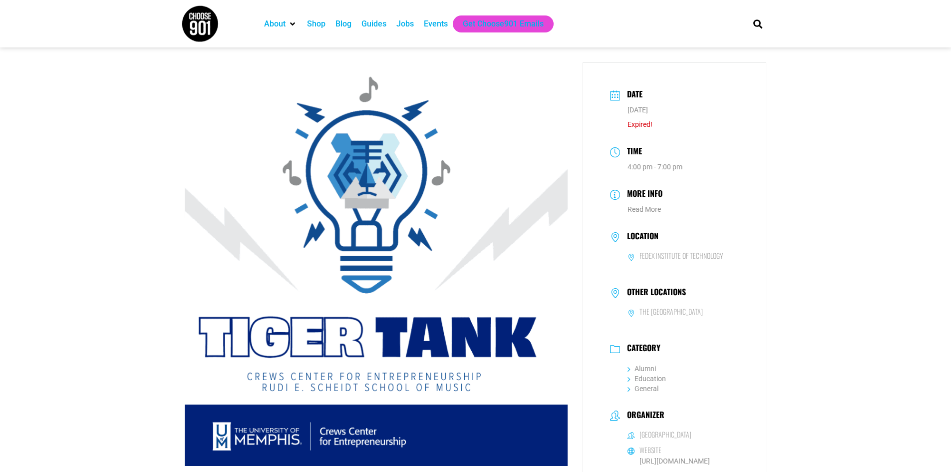
click at [434, 25] on div "Events" at bounding box center [436, 24] width 24 height 12
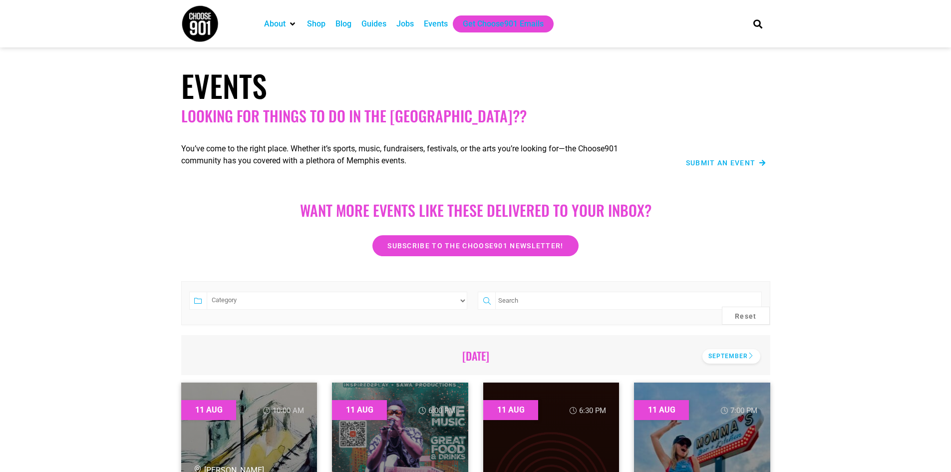
click at [751, 358] on div "September" at bounding box center [731, 356] width 58 height 14
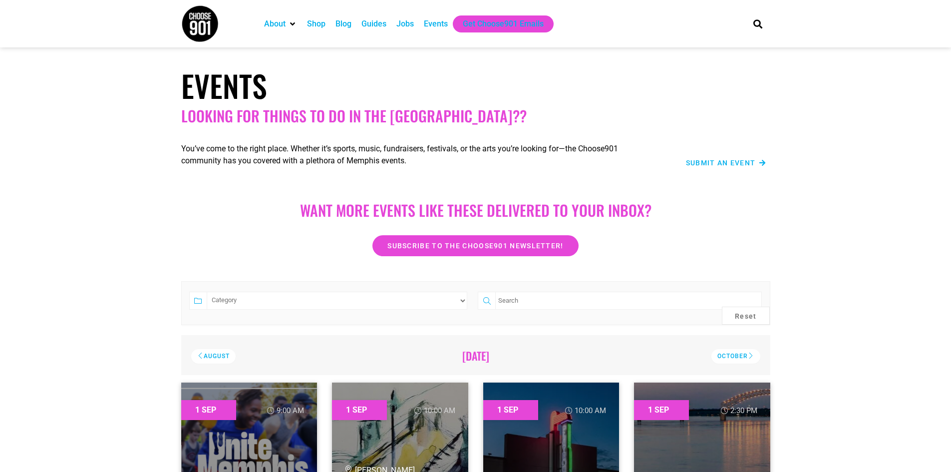
click at [462, 301] on select "Category Adults Only Career Comedy Education Family Friendly Festival Film Food…" at bounding box center [337, 300] width 261 height 18
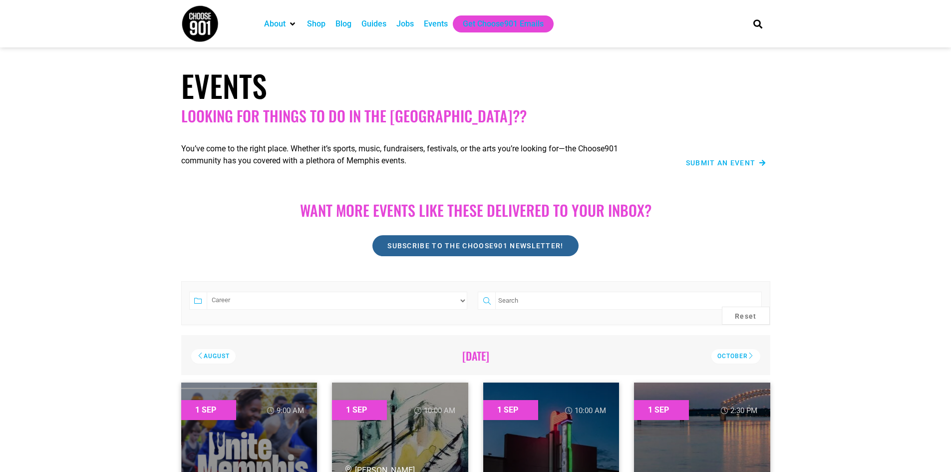
click at [207, 291] on select "Category Adults Only Career Comedy Education Family Friendly Festival Film Food…" at bounding box center [337, 300] width 261 height 18
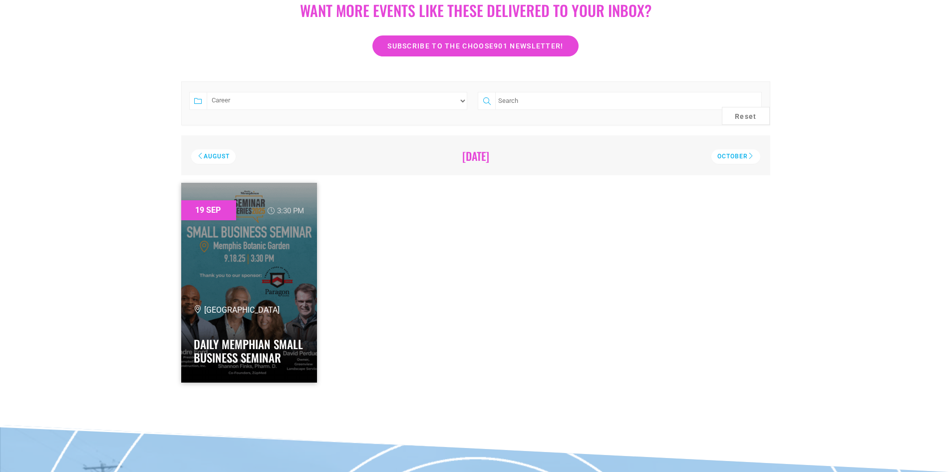
scroll to position [100, 0]
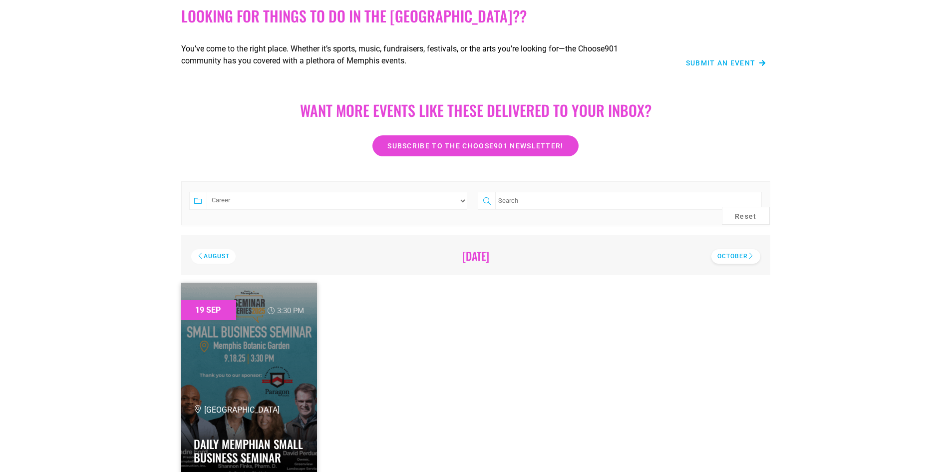
click at [739, 257] on div "October" at bounding box center [735, 256] width 49 height 14
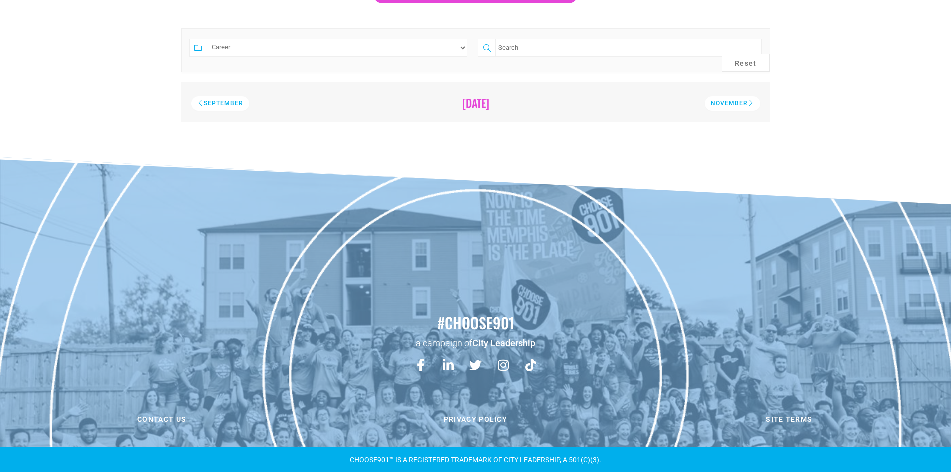
scroll to position [3, 0]
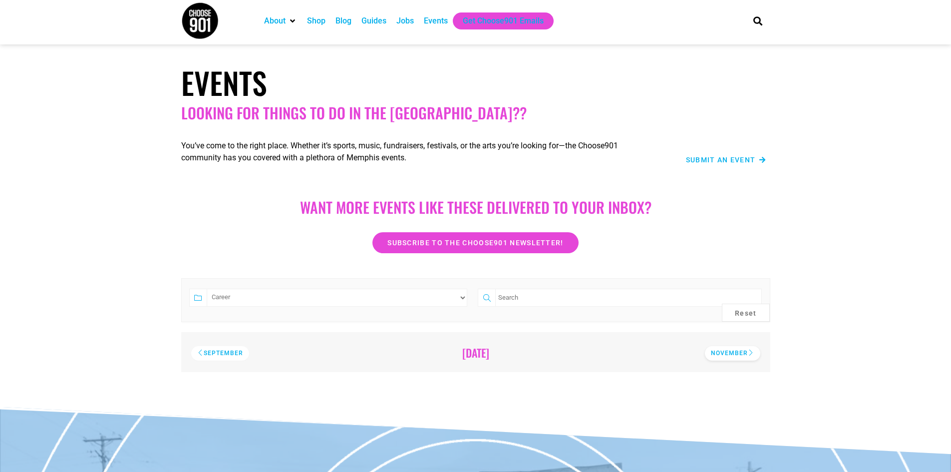
click at [734, 353] on div "November" at bounding box center [732, 353] width 55 height 14
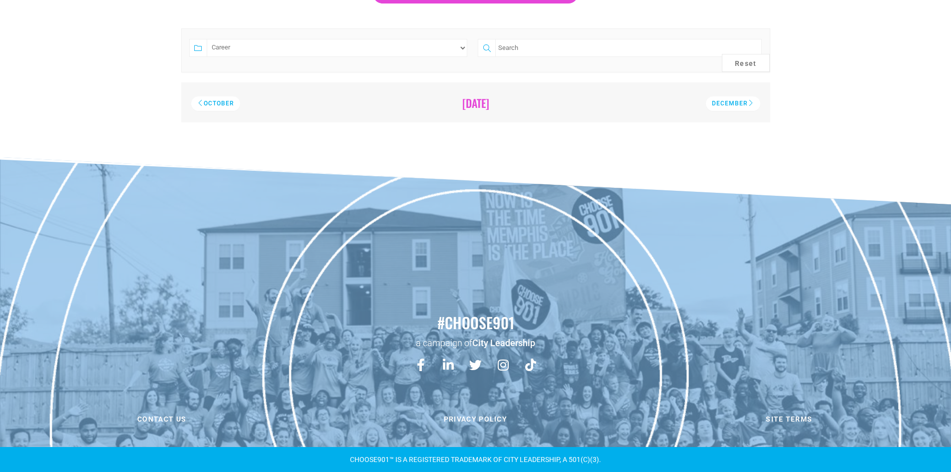
scroll to position [0, 0]
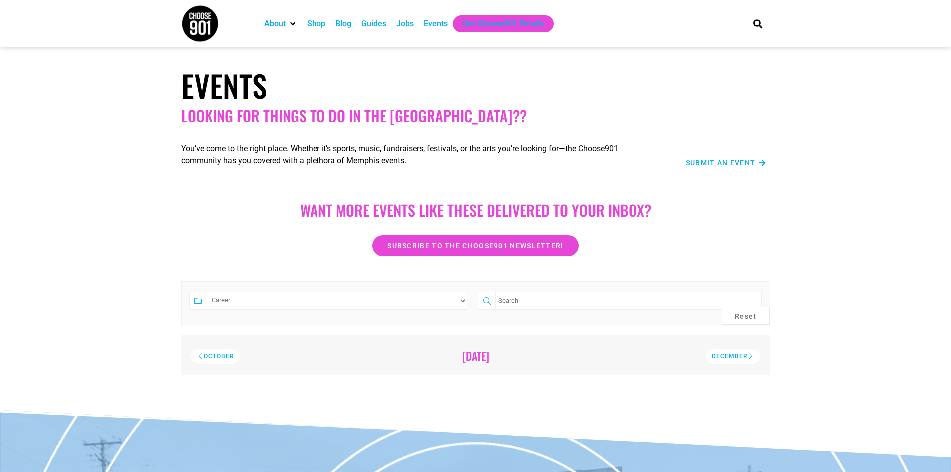
click at [463, 299] on select "Category Adults Only Career Comedy Education Family Friendly Festival Film Food…" at bounding box center [337, 300] width 261 height 18
click at [207, 291] on select "Category Adults Only Career Comedy Education Family Friendly Festival Film Food…" at bounding box center [337, 300] width 261 height 18
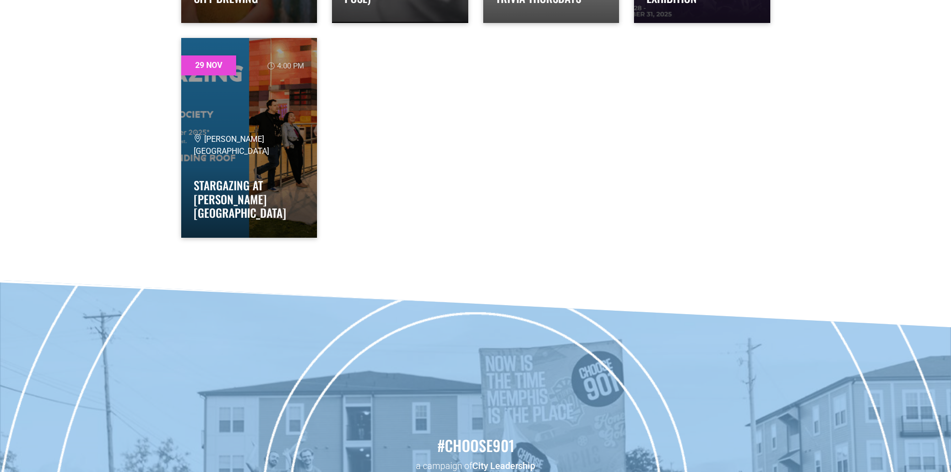
scroll to position [1647, 0]
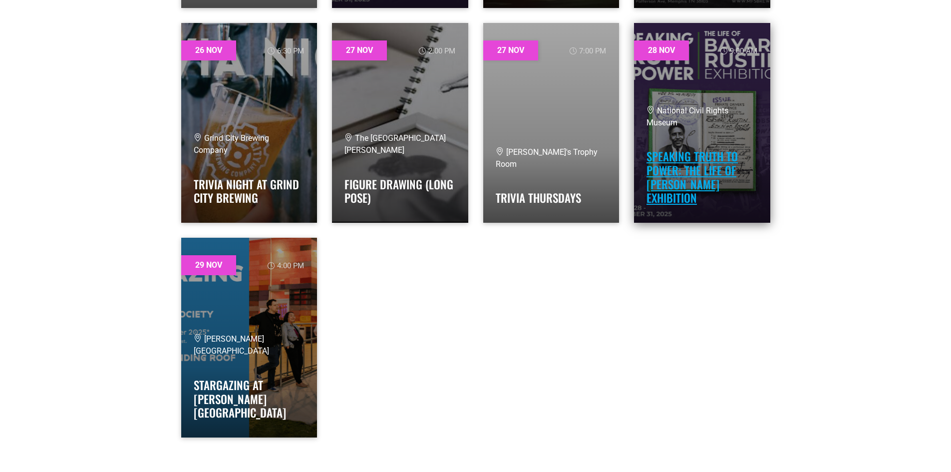
click at [681, 160] on link "Speaking Truth to Power: The Life of Bayard Rustin Exhibition" at bounding box center [691, 177] width 91 height 58
click at [688, 175] on link "Speaking Truth to Power: The Life of Bayard Rustin Exhibition" at bounding box center [691, 177] width 91 height 58
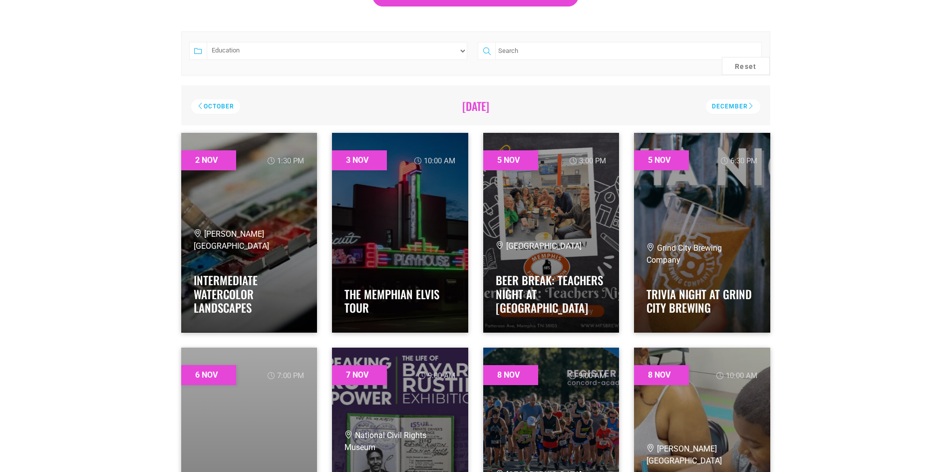
scroll to position [0, 0]
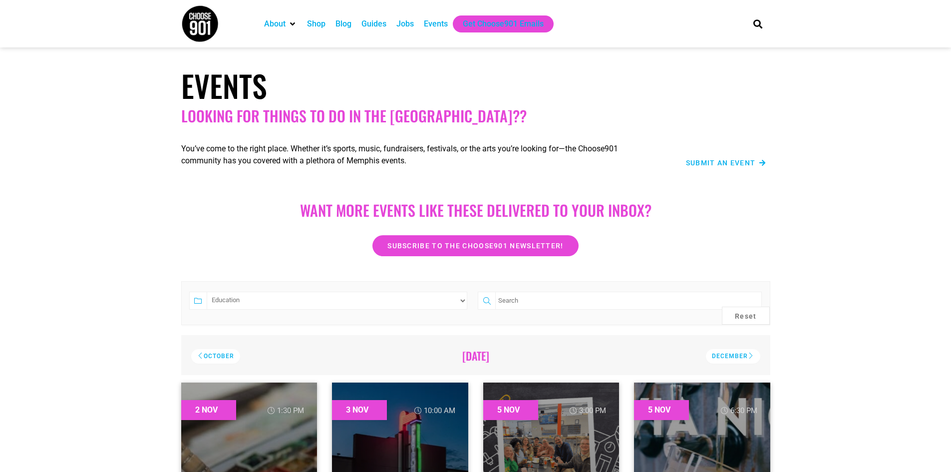
click at [250, 301] on select "Category Adults Only Career Comedy Education Family Friendly Festival Film Food…" at bounding box center [337, 300] width 261 height 18
click at [464, 302] on select "Category Adults Only Career Comedy Education Family Friendly Festival Film Food…" at bounding box center [337, 300] width 261 height 18
select select "4655"
click at [207, 291] on select "Category Adults Only Career Comedy Education Family Friendly Festival Film Food…" at bounding box center [337, 300] width 261 height 18
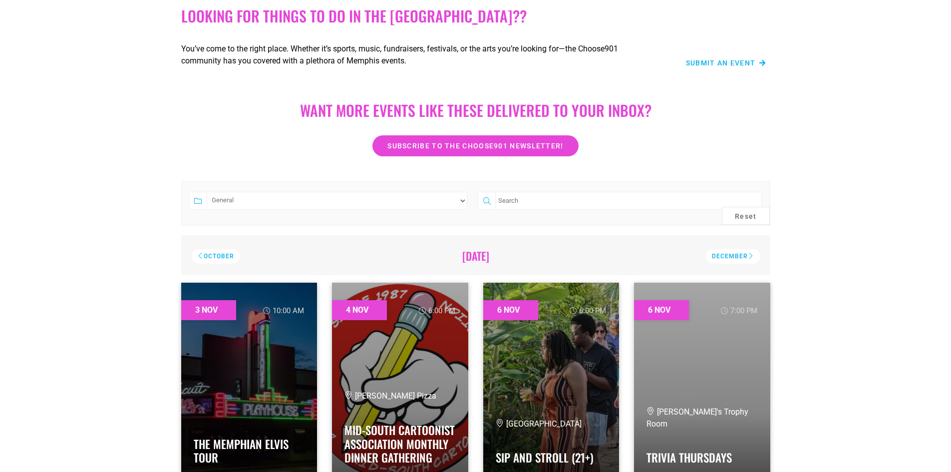
scroll to position [200, 0]
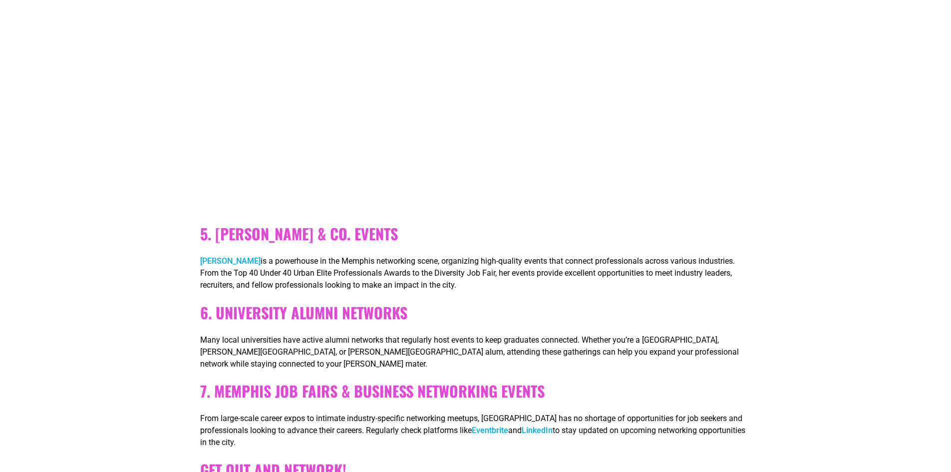
scroll to position [1048, 0]
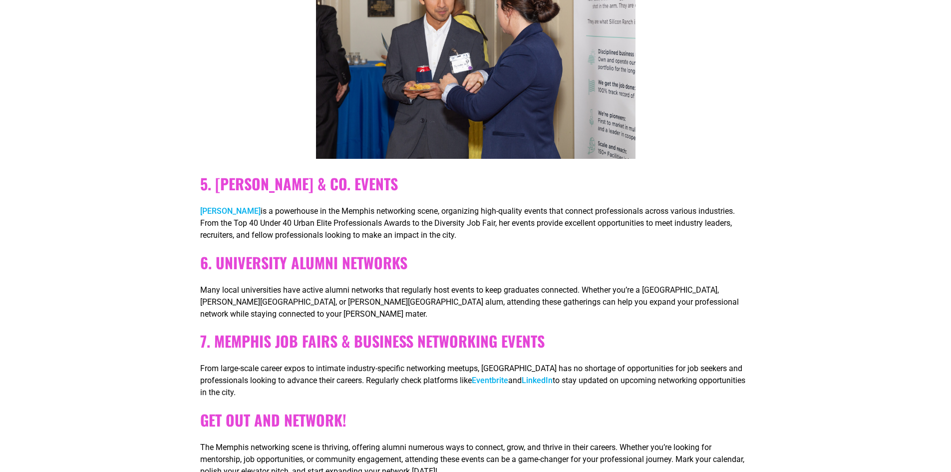
click at [484, 375] on link "Eventbrite" at bounding box center [490, 379] width 36 height 9
